Goal: Task Accomplishment & Management: Use online tool/utility

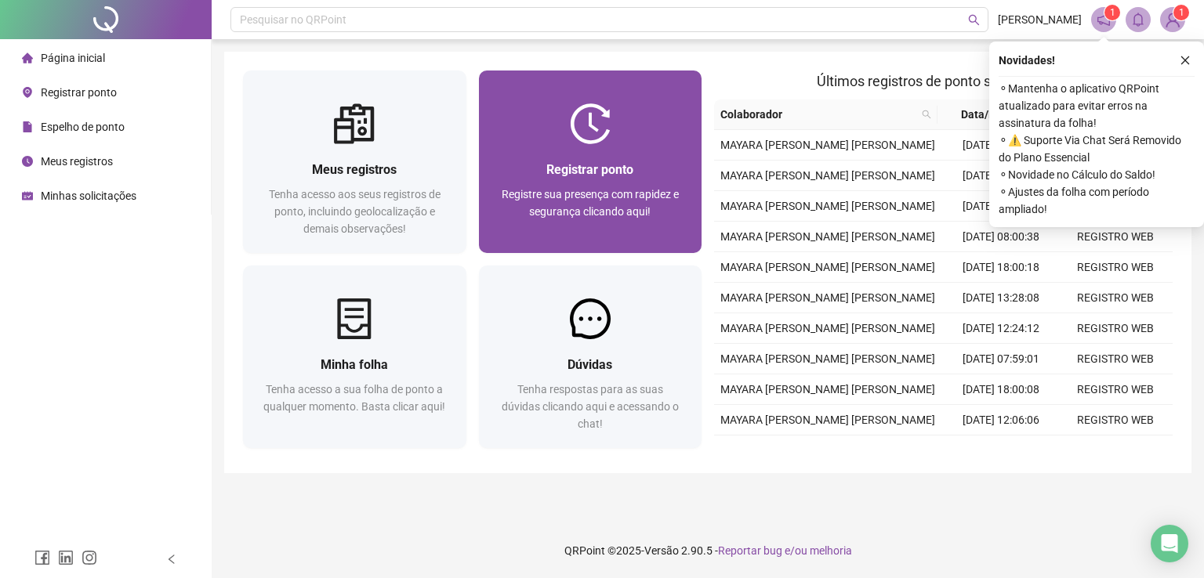
click at [593, 131] on img at bounding box center [590, 123] width 41 height 41
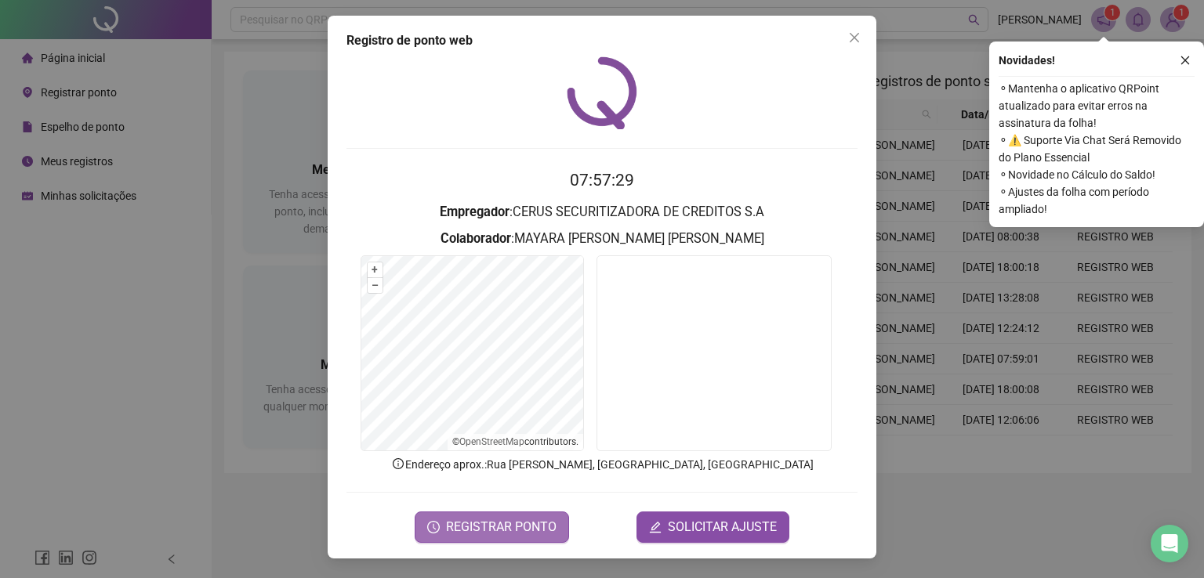
click at [480, 528] on span "REGISTRAR PONTO" at bounding box center [501, 527] width 111 height 19
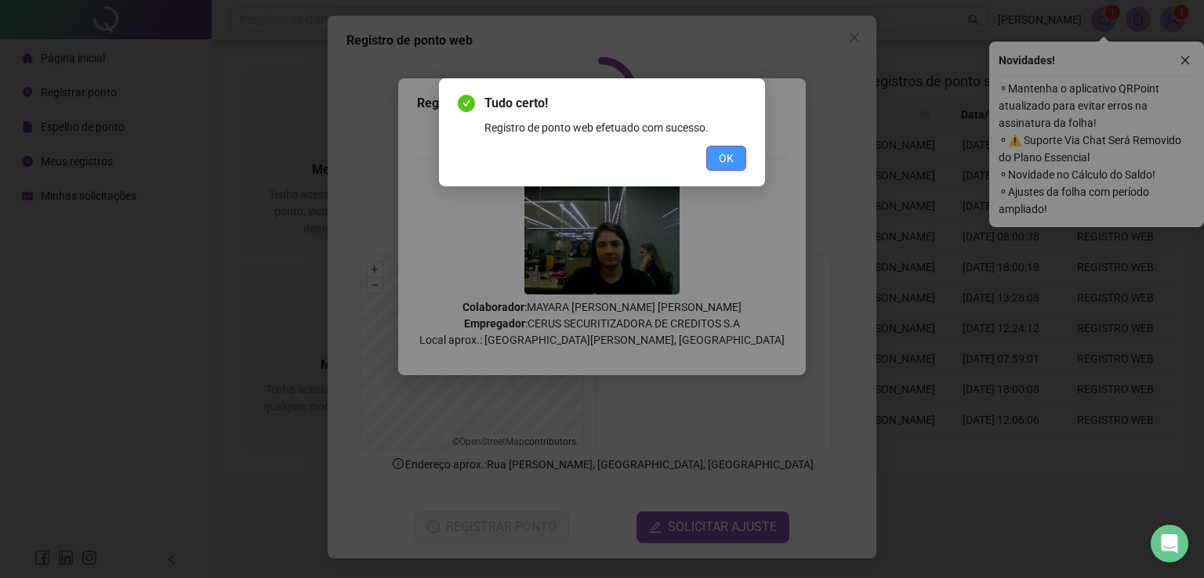
click at [727, 164] on span "OK" at bounding box center [726, 158] width 15 height 17
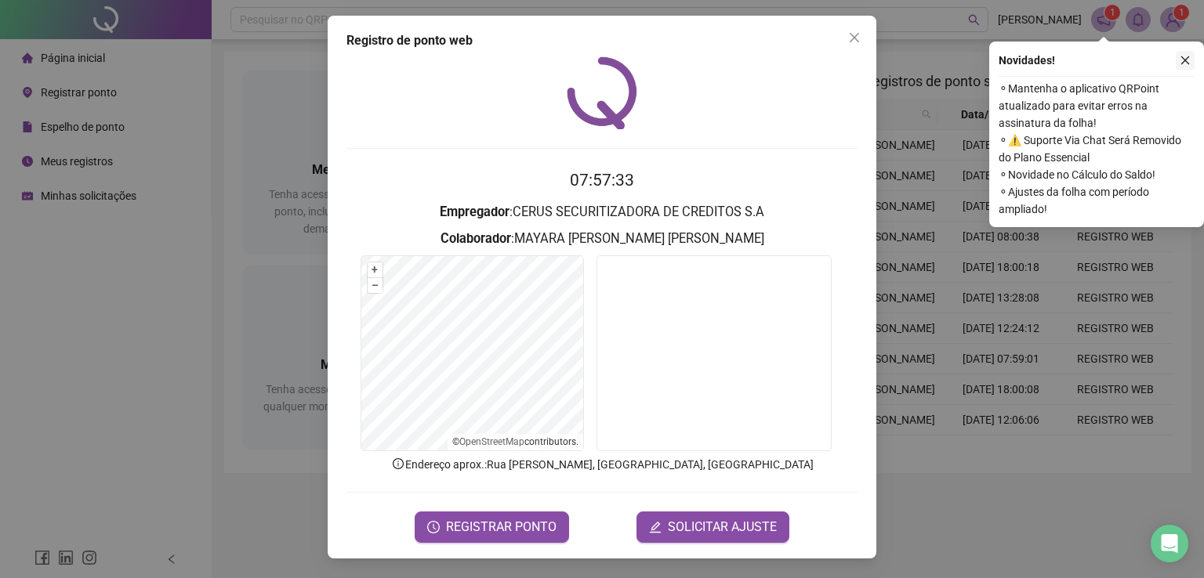
click at [1182, 67] on button "button" at bounding box center [1185, 60] width 19 height 19
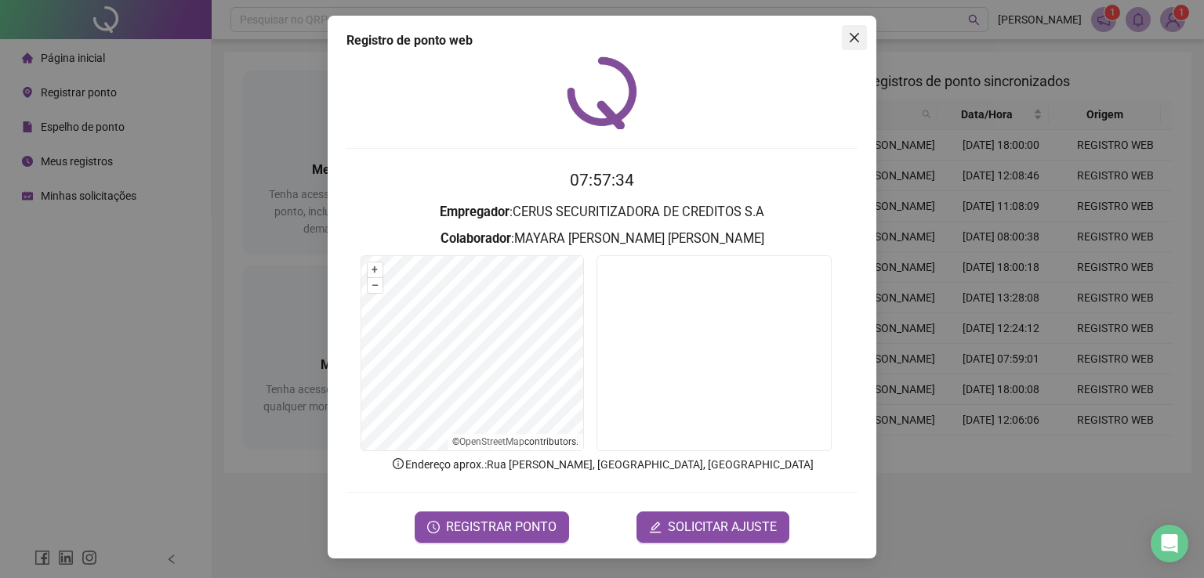
click at [845, 42] on span "Close" at bounding box center [854, 37] width 25 height 13
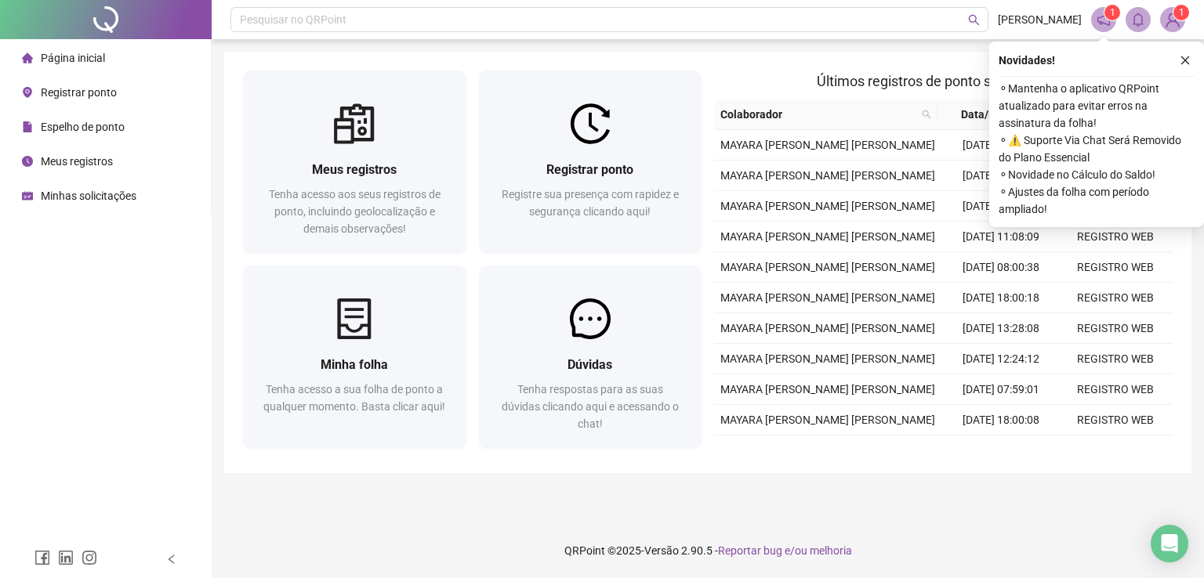
drag, startPoint x: 1187, startPoint y: 60, endPoint x: 1144, endPoint y: 60, distance: 43.1
click at [1185, 60] on icon "close" at bounding box center [1185, 60] width 11 height 11
